Goal: Information Seeking & Learning: Learn about a topic

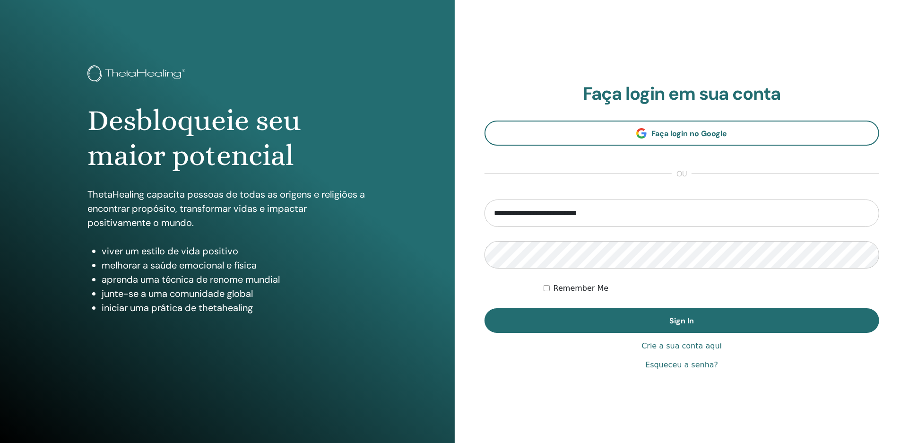
drag, startPoint x: 0, startPoint y: 0, endPoint x: 608, endPoint y: 211, distance: 643.9
click at [608, 211] on input "**********" at bounding box center [681, 212] width 395 height 27
type input "**********"
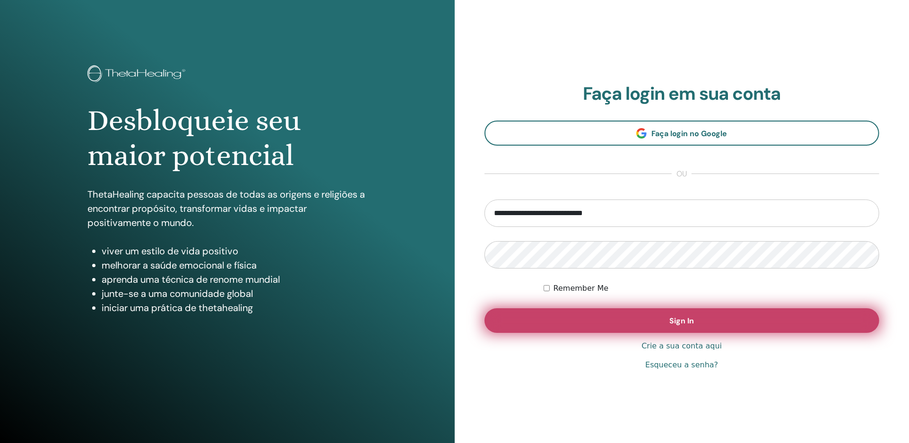
click at [648, 316] on button "Sign In" at bounding box center [681, 320] width 395 height 25
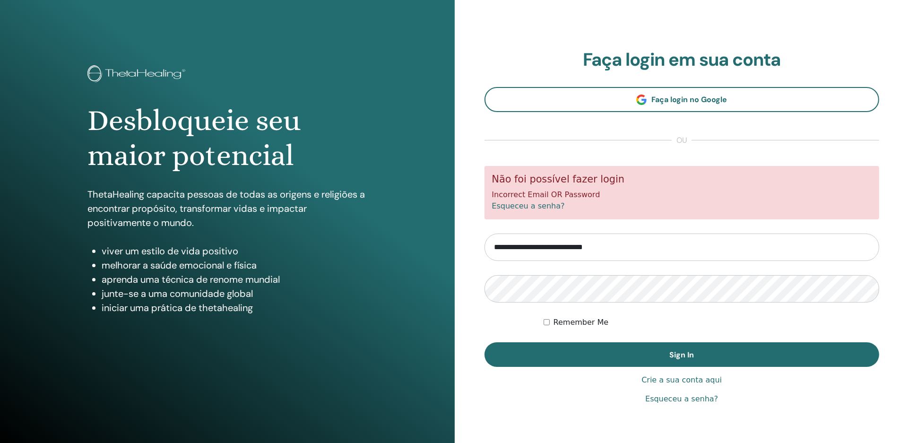
click at [588, 245] on input "**********" at bounding box center [681, 246] width 395 height 27
type input "**********"
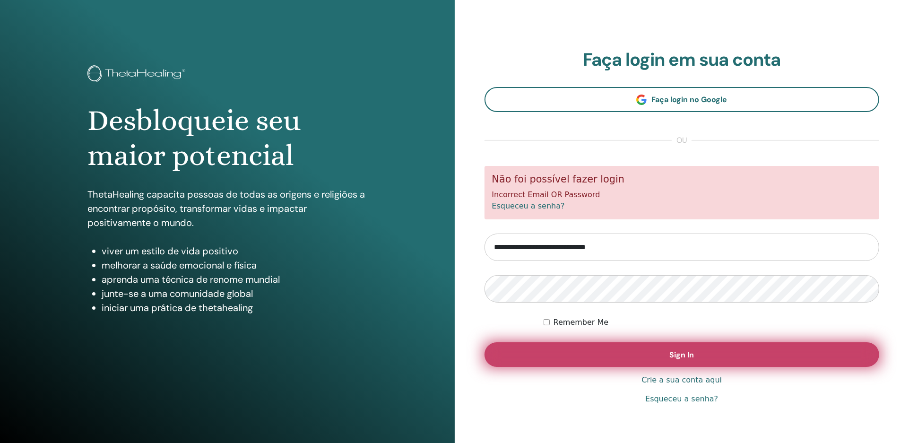
click at [660, 351] on button "Sign In" at bounding box center [681, 354] width 395 height 25
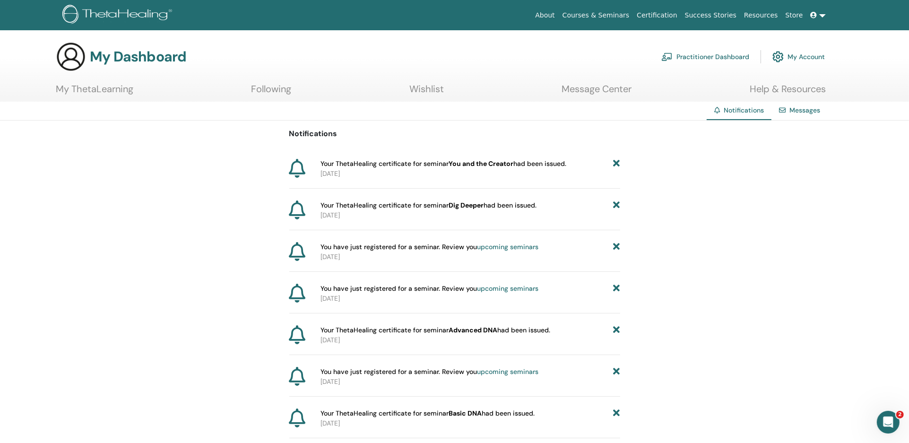
click at [810, 54] on link "My Account" at bounding box center [798, 56] width 52 height 21
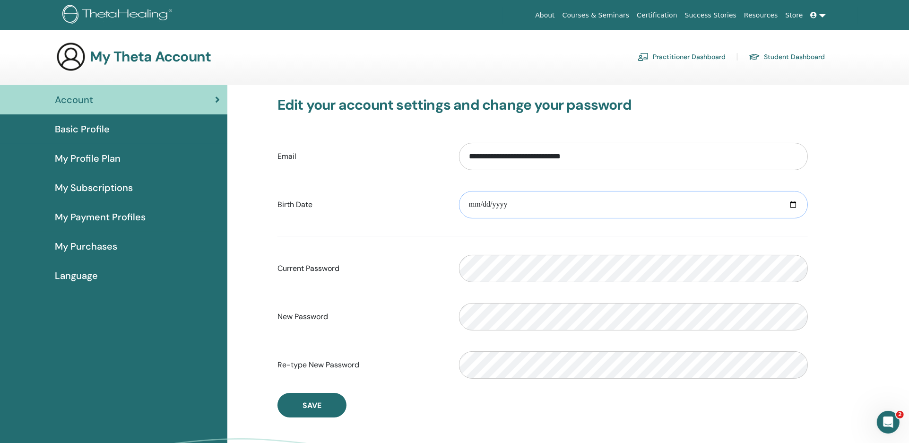
click at [597, 206] on input "date" at bounding box center [633, 204] width 349 height 27
type input "**********"
click at [318, 406] on span "Save" at bounding box center [311, 405] width 19 height 10
click at [91, 276] on span "Language" at bounding box center [76, 275] width 43 height 14
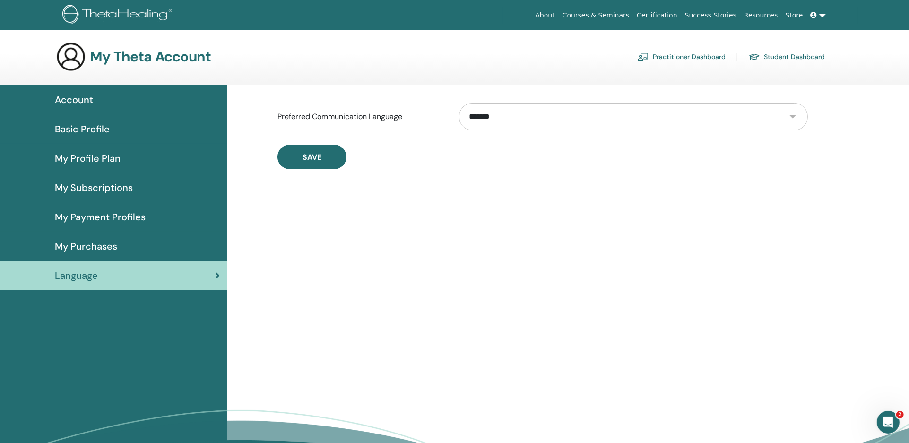
click at [544, 122] on select "**********" at bounding box center [633, 116] width 349 height 27
select select "***"
click at [459, 103] on select "**********" at bounding box center [633, 116] width 349 height 27
click at [338, 162] on button "Save" at bounding box center [311, 157] width 69 height 25
click at [73, 98] on span "Conta" at bounding box center [68, 100] width 27 height 14
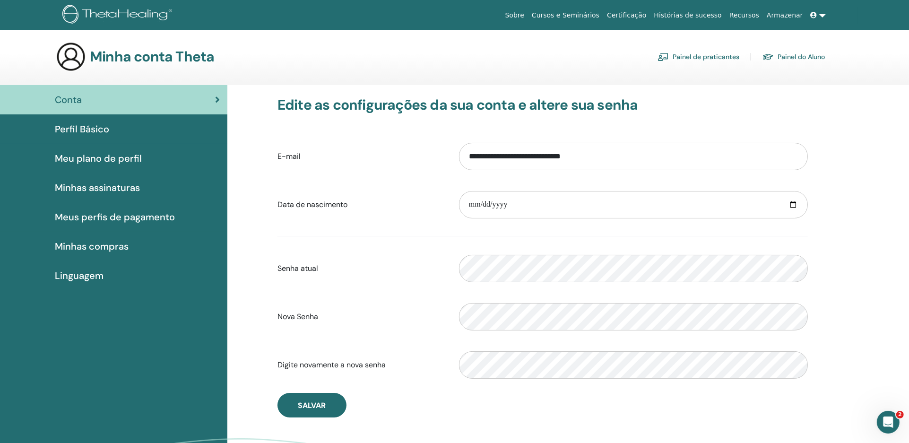
click at [724, 55] on link "Painel de praticantes" at bounding box center [698, 56] width 82 height 15
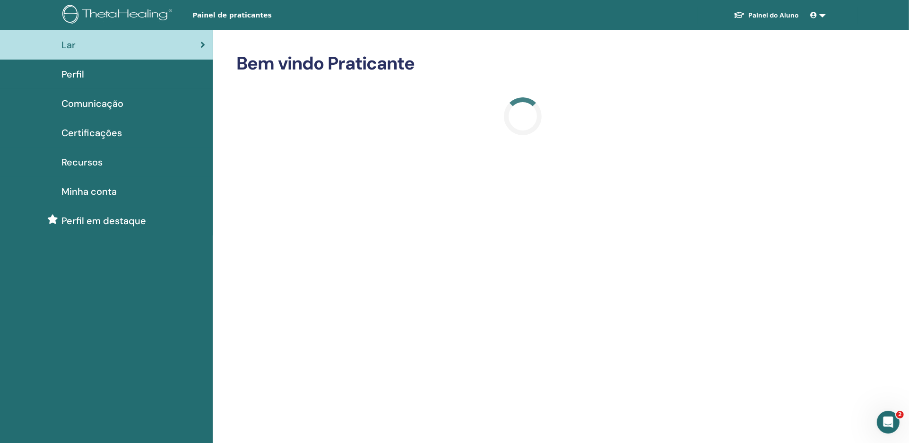
click at [822, 14] on link at bounding box center [818, 15] width 23 height 17
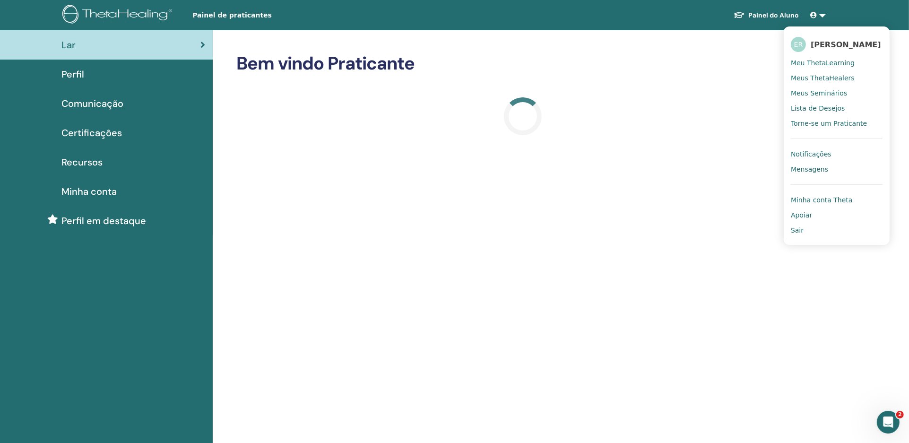
click at [823, 97] on span "Meus Seminários" at bounding box center [819, 93] width 56 height 9
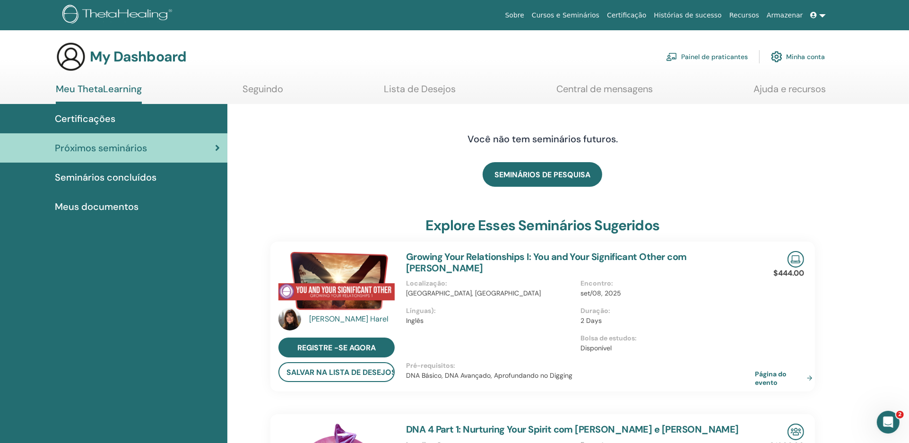
click at [89, 116] on span "Certificações" at bounding box center [85, 119] width 60 height 14
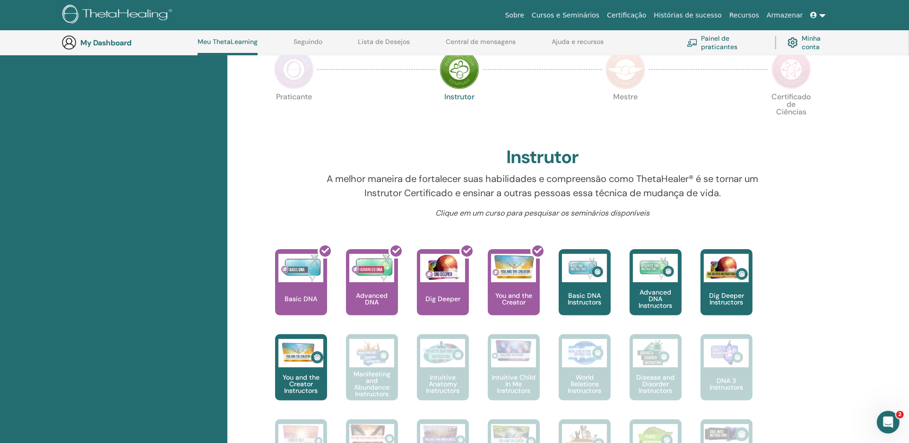
scroll to position [181, 0]
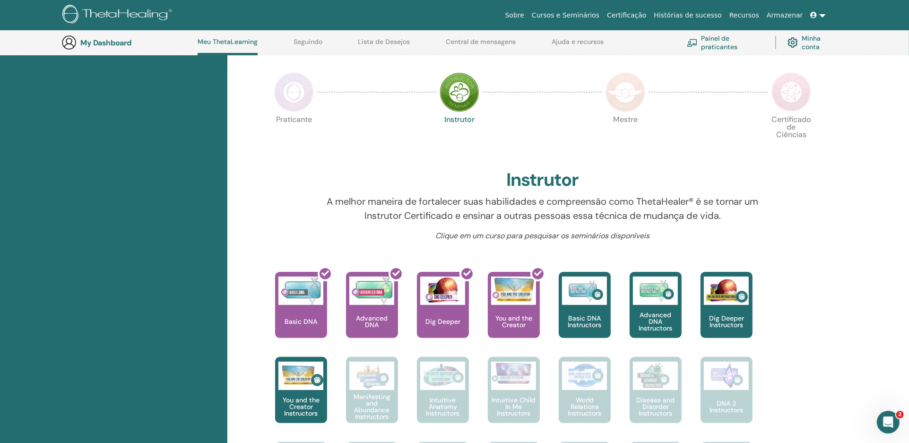
click at [294, 97] on img at bounding box center [294, 92] width 40 height 40
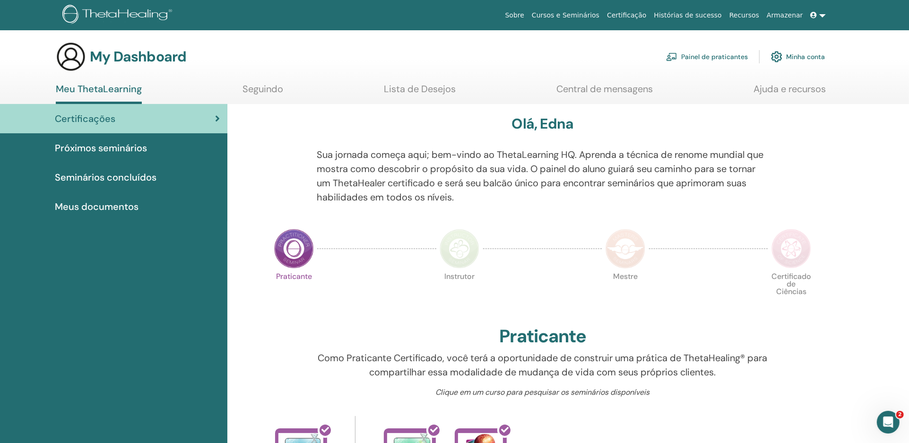
click at [458, 250] on img at bounding box center [460, 249] width 40 height 40
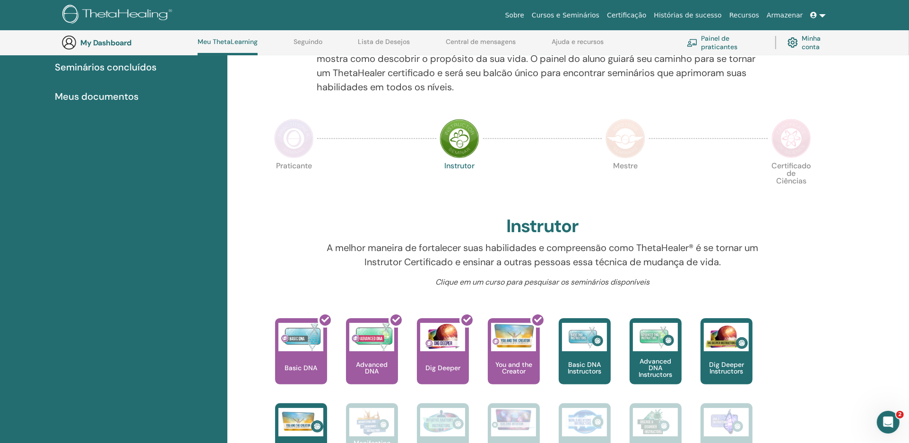
scroll to position [129, 0]
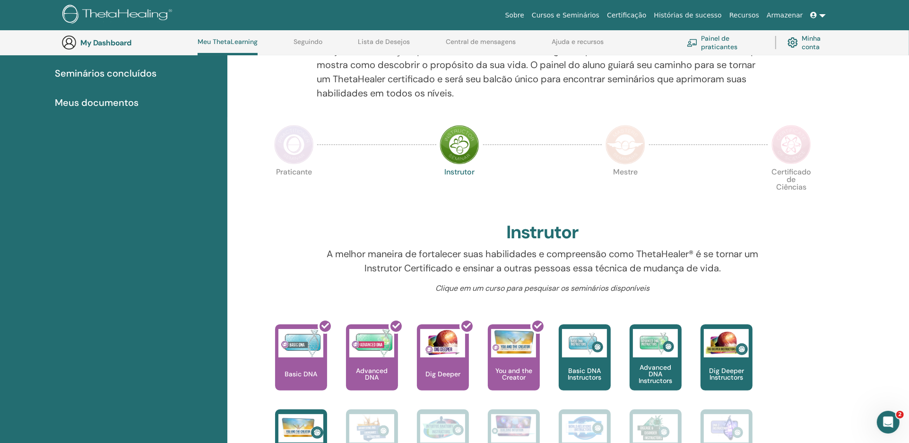
click at [621, 146] on img at bounding box center [625, 145] width 40 height 40
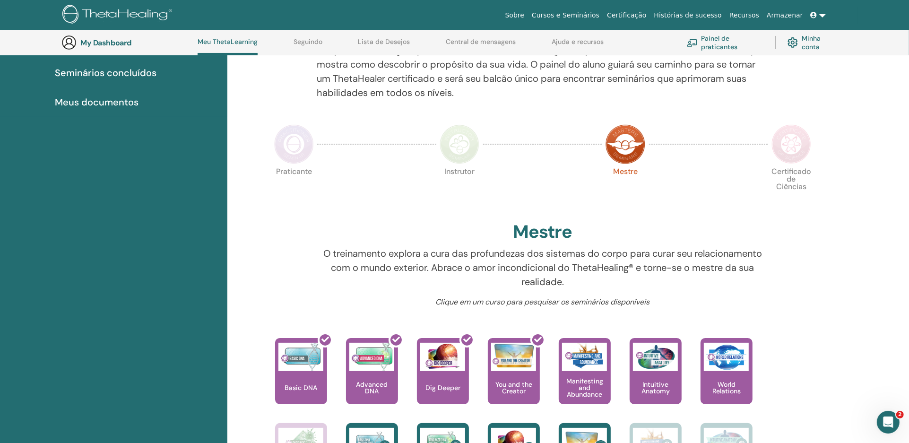
scroll to position [129, 0]
click at [294, 144] on img at bounding box center [294, 145] width 40 height 40
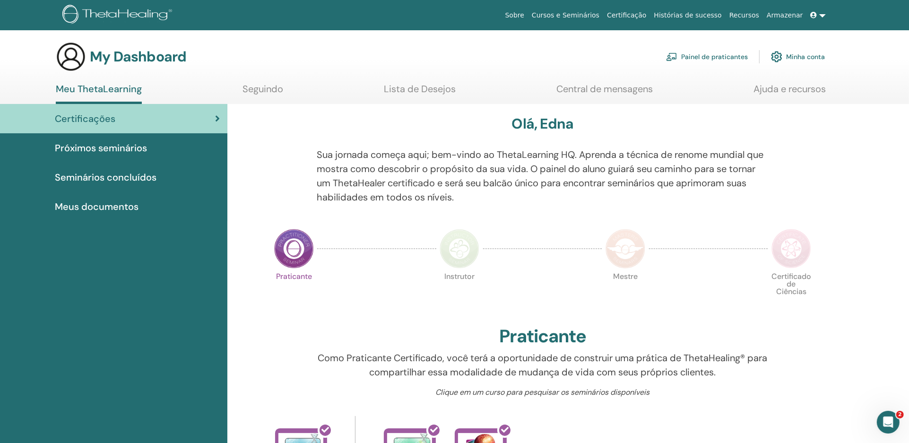
click at [103, 204] on span "Meus documentos" at bounding box center [97, 206] width 84 height 14
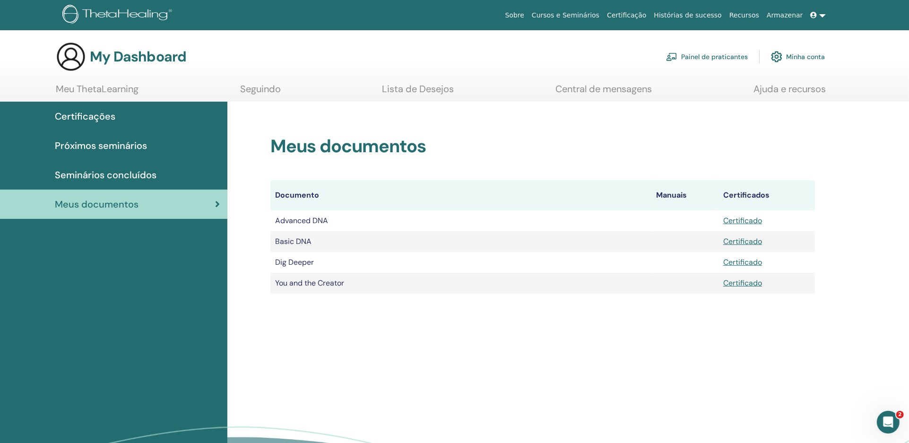
click at [399, 90] on link "Lista de Desejos" at bounding box center [418, 92] width 72 height 18
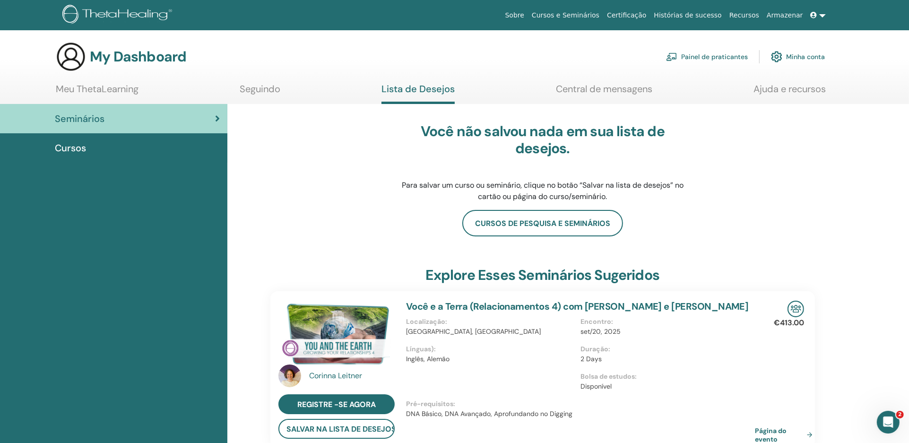
click at [256, 86] on link "Seguindo" at bounding box center [260, 92] width 41 height 18
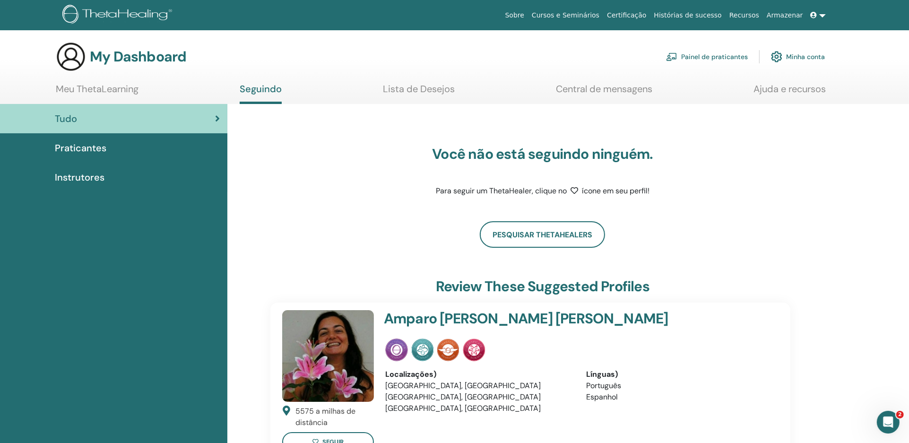
click at [90, 174] on span "Instrutores" at bounding box center [80, 177] width 50 height 14
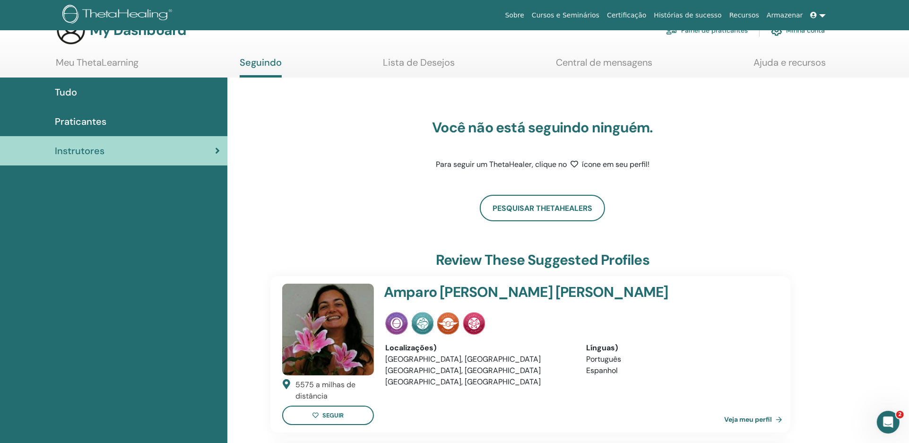
scroll to position [0, 0]
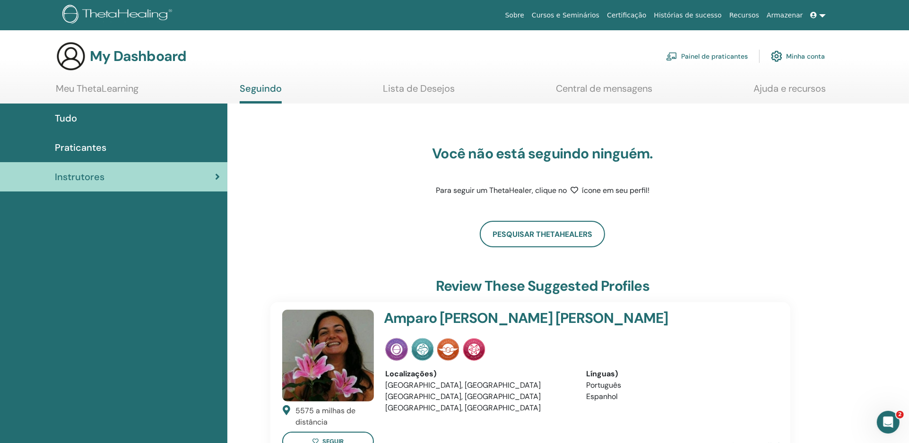
click at [429, 89] on link "Lista de Desejos" at bounding box center [419, 92] width 72 height 18
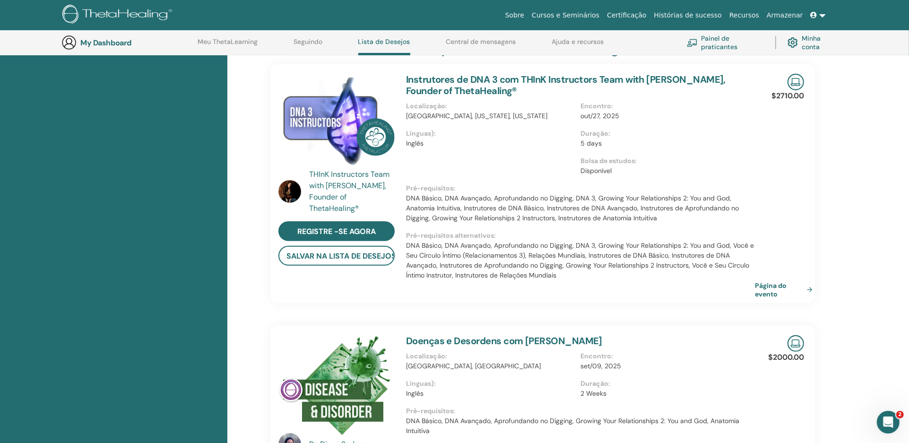
scroll to position [234, 0]
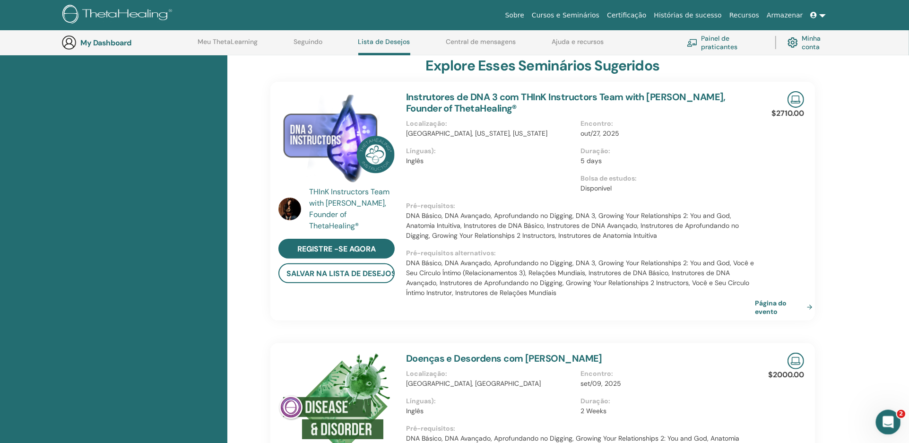
click at [889, 417] on icon "Abertura do Messenger da Intercom" at bounding box center [887, 421] width 16 height 16
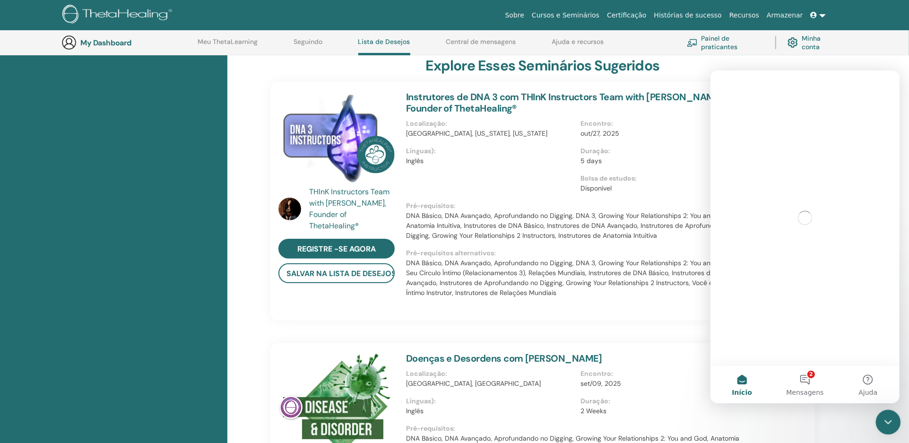
scroll to position [0, 0]
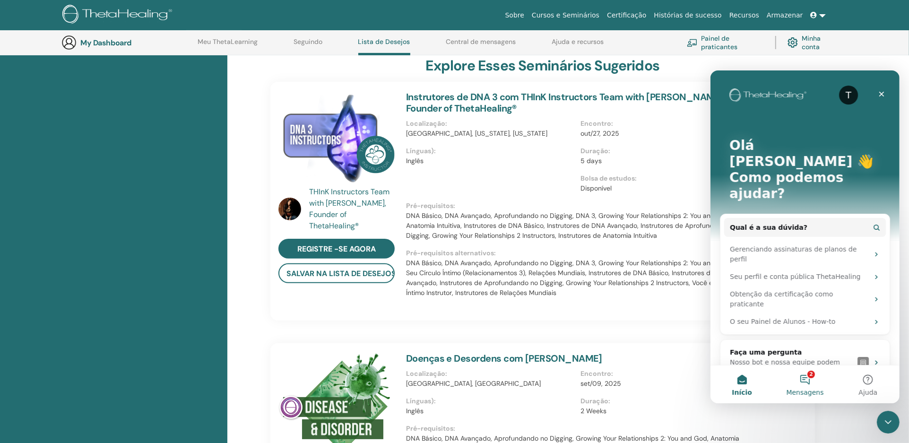
click at [804, 379] on button "2 Mensagens" at bounding box center [804, 384] width 63 height 38
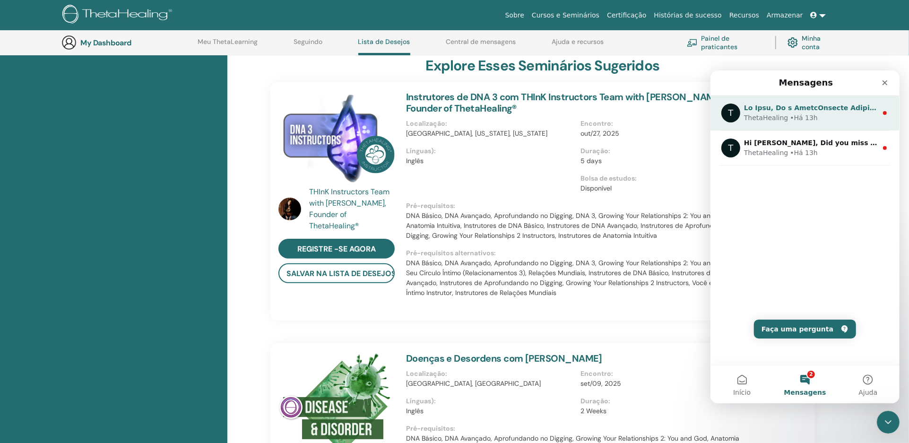
click at [789, 115] on div "• Há 13h" at bounding box center [803, 117] width 28 height 10
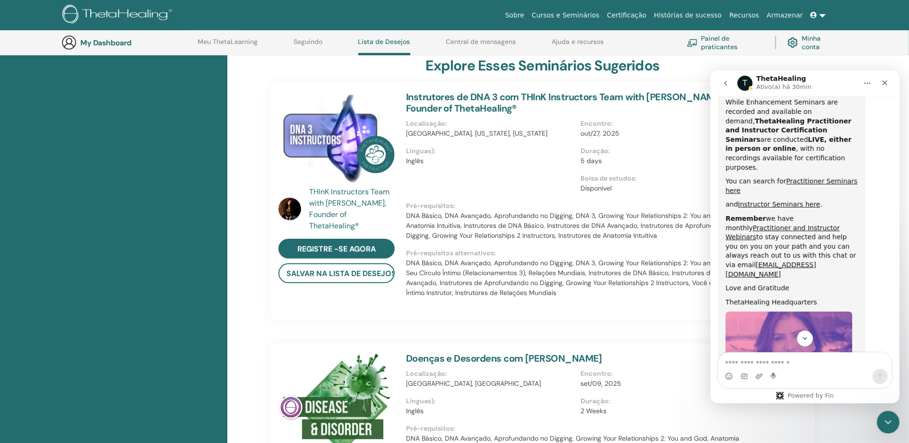
scroll to position [449, 0]
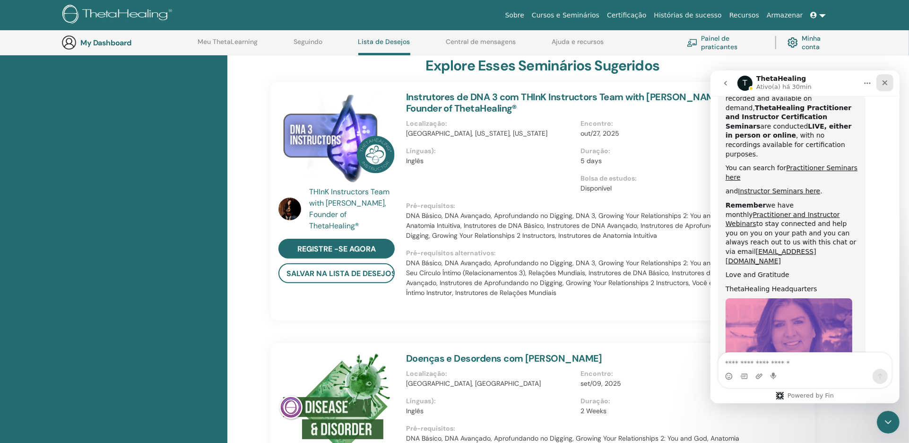
click at [884, 82] on icon "Fechar" at bounding box center [884, 82] width 5 height 5
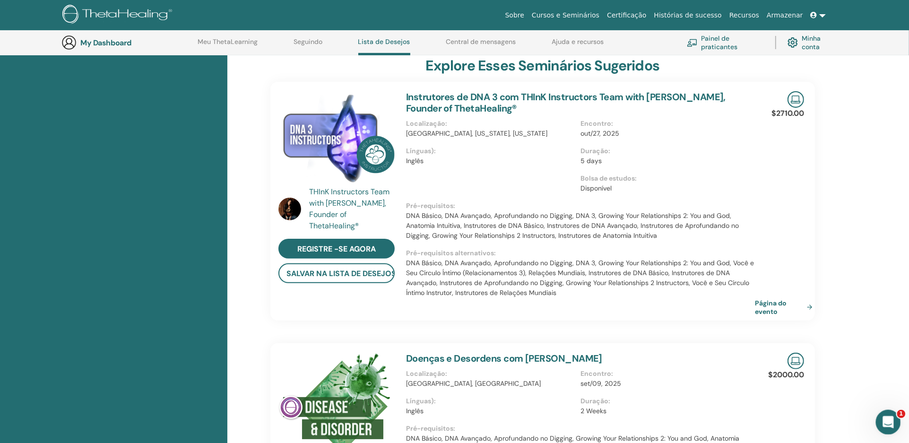
click at [890, 414] on div "Abertura do Messenger da Intercom" at bounding box center [886, 420] width 31 height 31
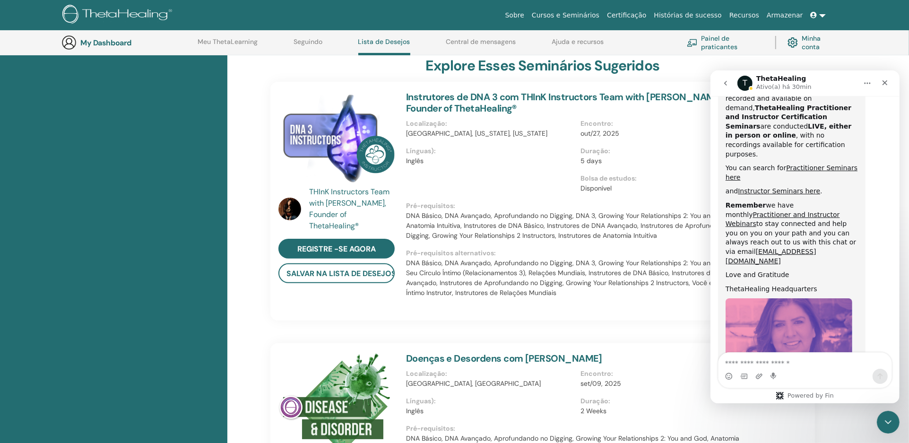
click at [728, 82] on icon "go back" at bounding box center [725, 83] width 8 height 8
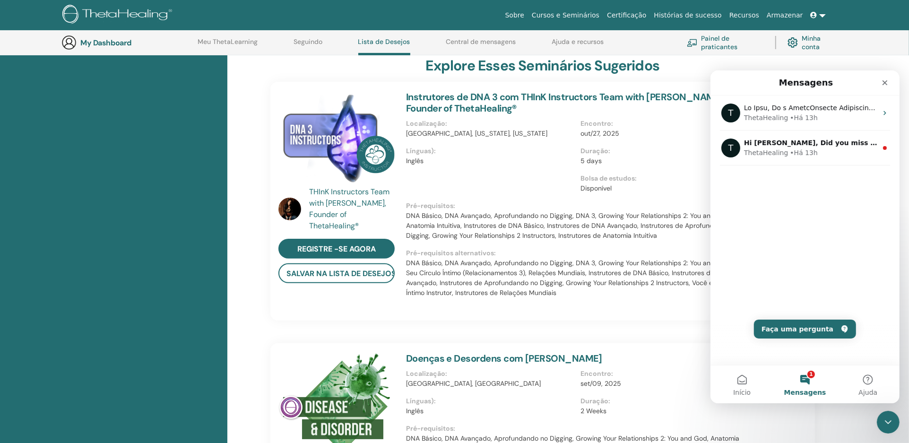
scroll to position [0, 0]
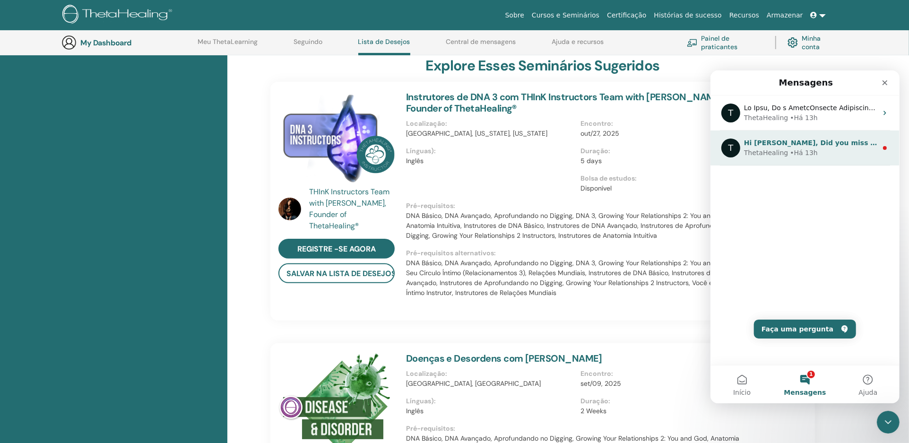
click at [789, 147] on div "• Há 13h" at bounding box center [803, 152] width 28 height 10
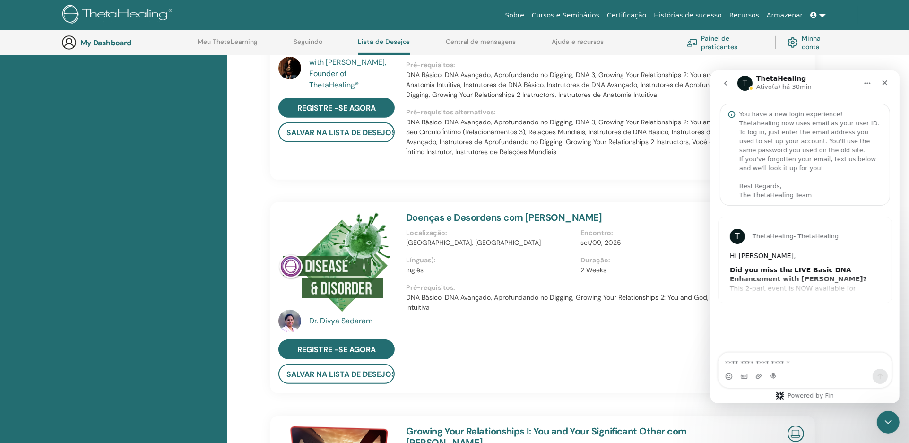
scroll to position [392, 0]
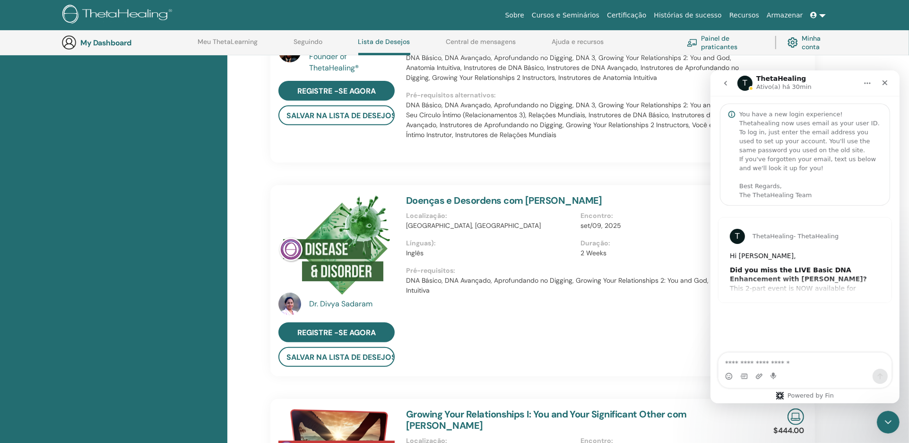
click at [810, 276] on div "T ThetaHealing - ThetaHealing Hi Edna, Did you miss the LIVE Basic DNA Enhancem…" at bounding box center [804, 259] width 173 height 85
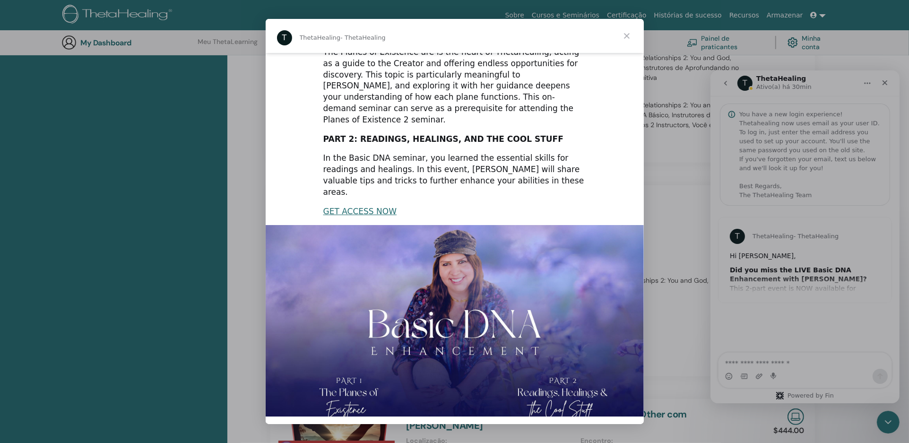
scroll to position [90, 0]
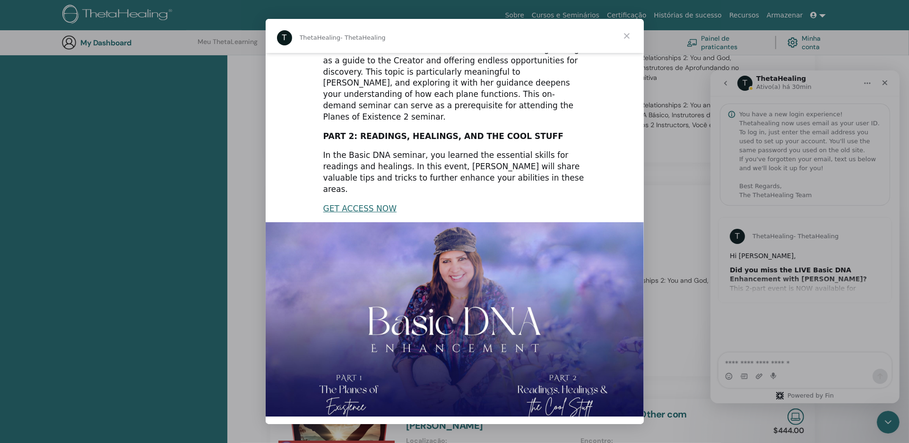
click at [628, 35] on span "Fechar" at bounding box center [627, 36] width 34 height 34
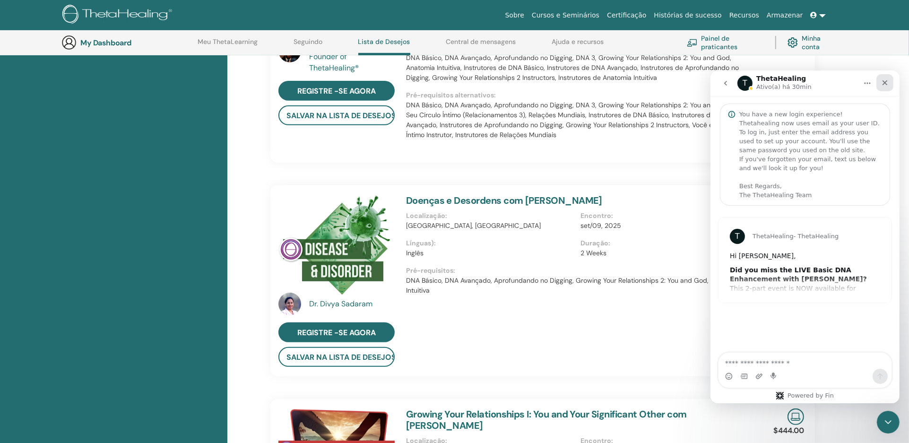
click at [885, 83] on icon "Fechar" at bounding box center [885, 82] width 8 height 8
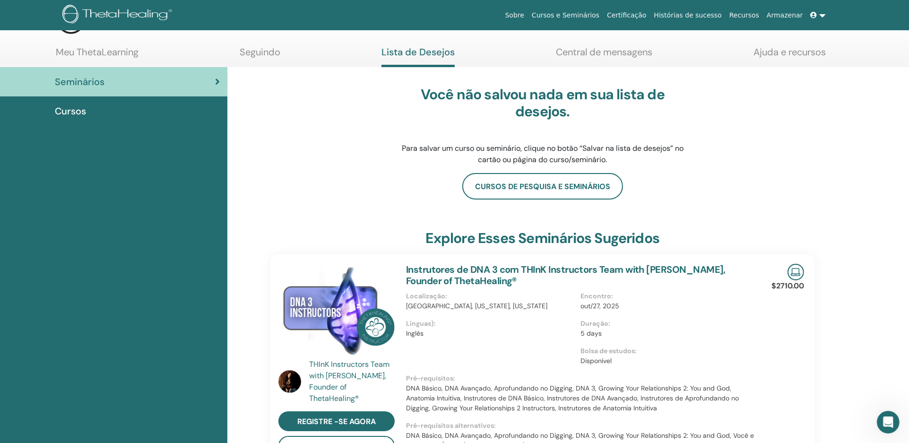
scroll to position [0, 0]
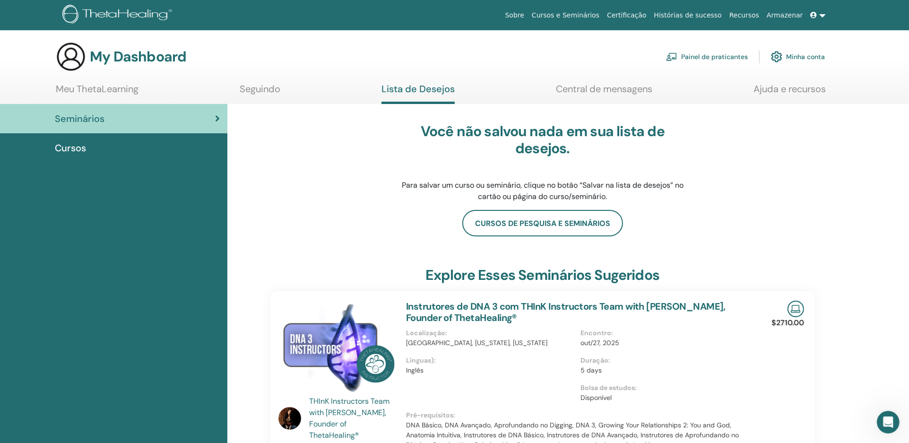
click at [578, 13] on link "Cursos e Seminários" at bounding box center [565, 15] width 75 height 17
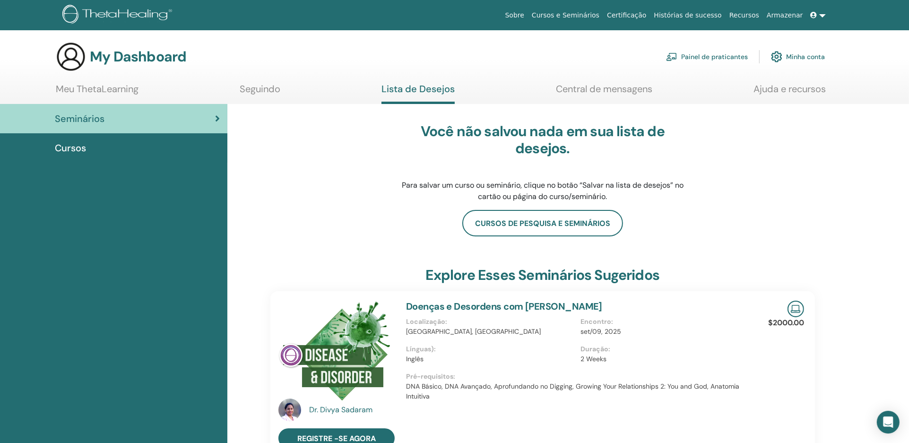
click at [69, 145] on span "Cursos" at bounding box center [70, 148] width 31 height 14
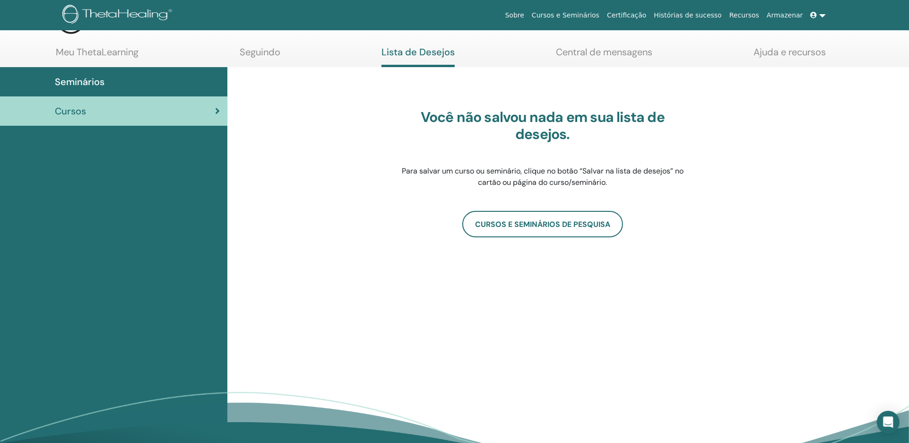
scroll to position [52, 0]
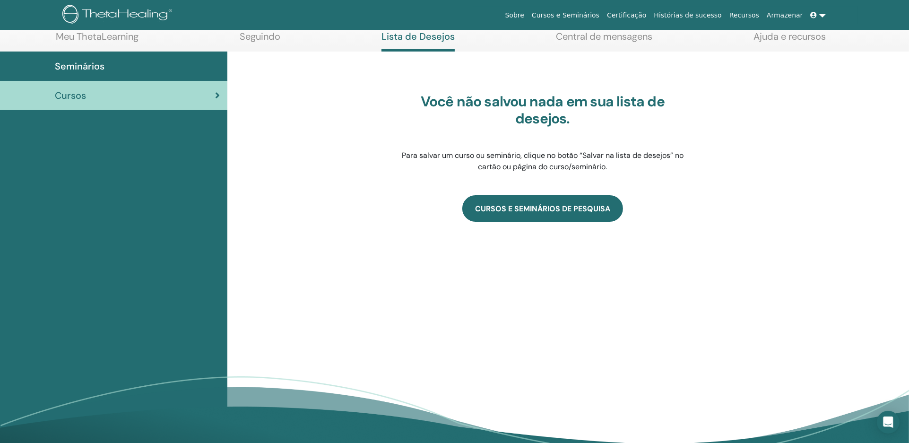
click at [542, 208] on link "CURSOS E SEMINÁRIOS DE PESQUISA" at bounding box center [542, 208] width 161 height 26
